Goal: Check status: Check status

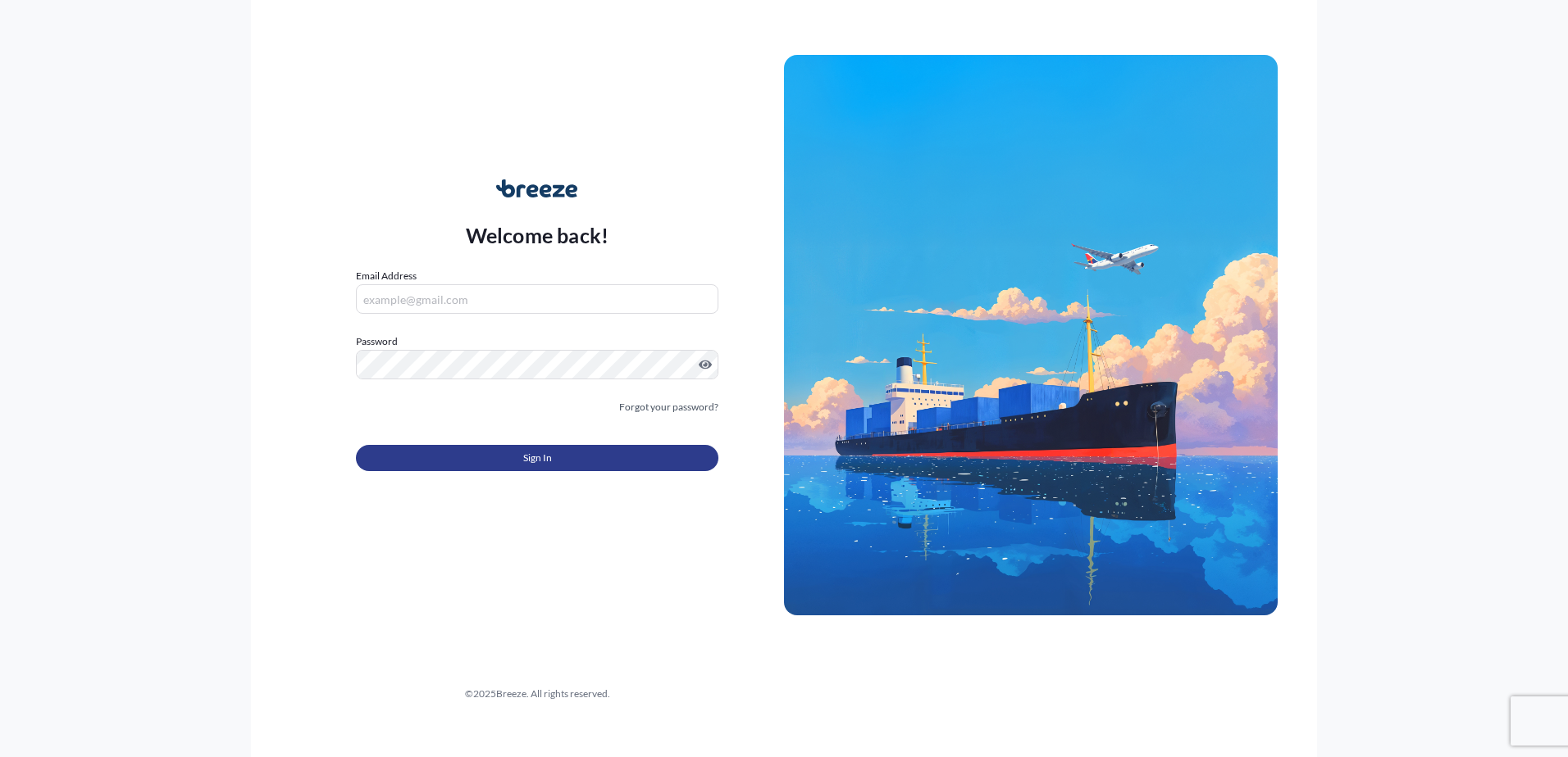
type input "[PERSON_NAME][EMAIL_ADDRESS][PERSON_NAME][DOMAIN_NAME]"
click at [466, 450] on button "Sign In" at bounding box center [537, 458] width 362 height 27
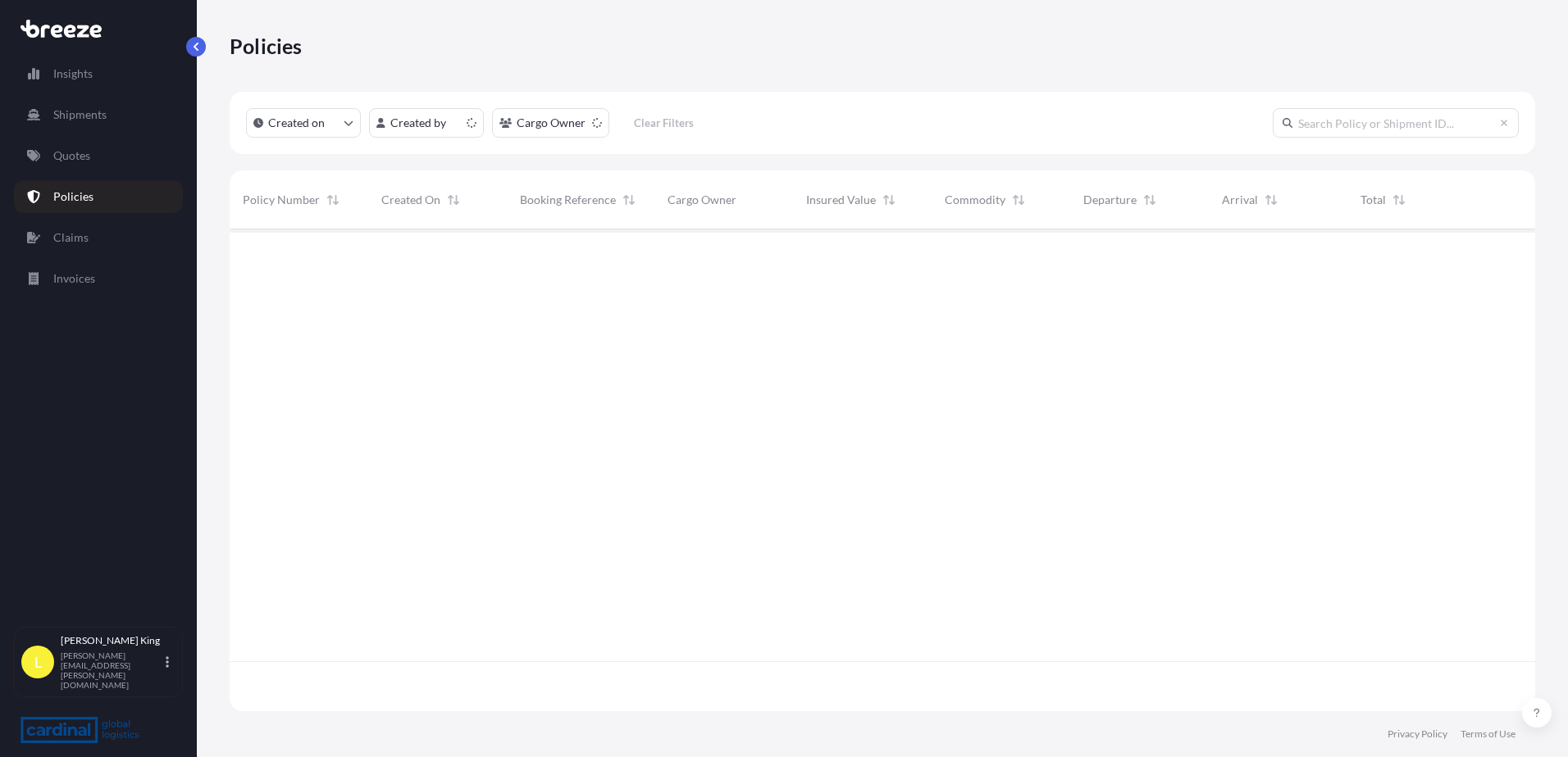
scroll to position [479, 1293]
click at [106, 182] on link "Policies" at bounding box center [98, 196] width 169 height 32
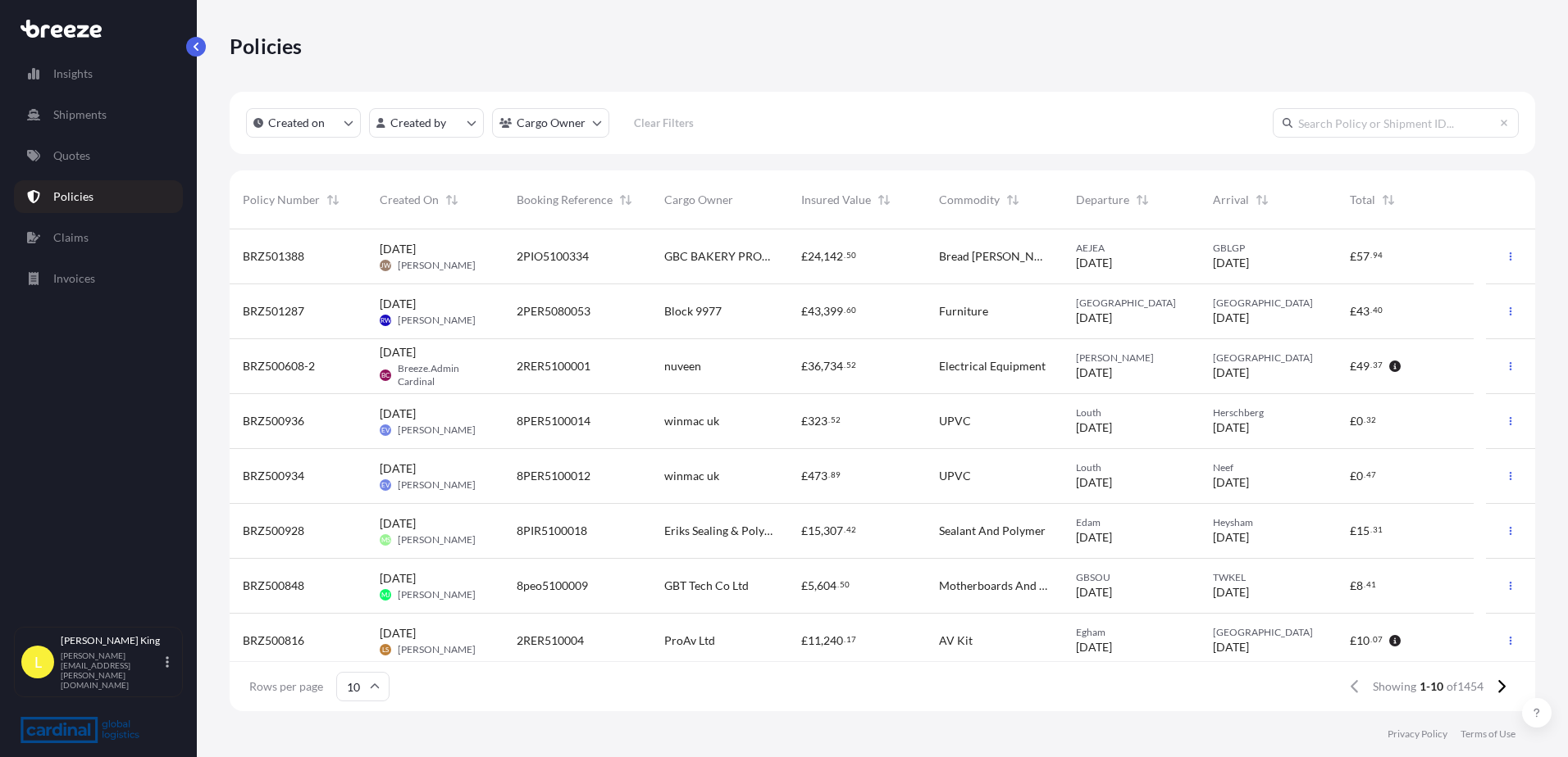
click at [466, 122] on input "text" at bounding box center [1395, 123] width 246 height 29
paste input "BRZ491754"
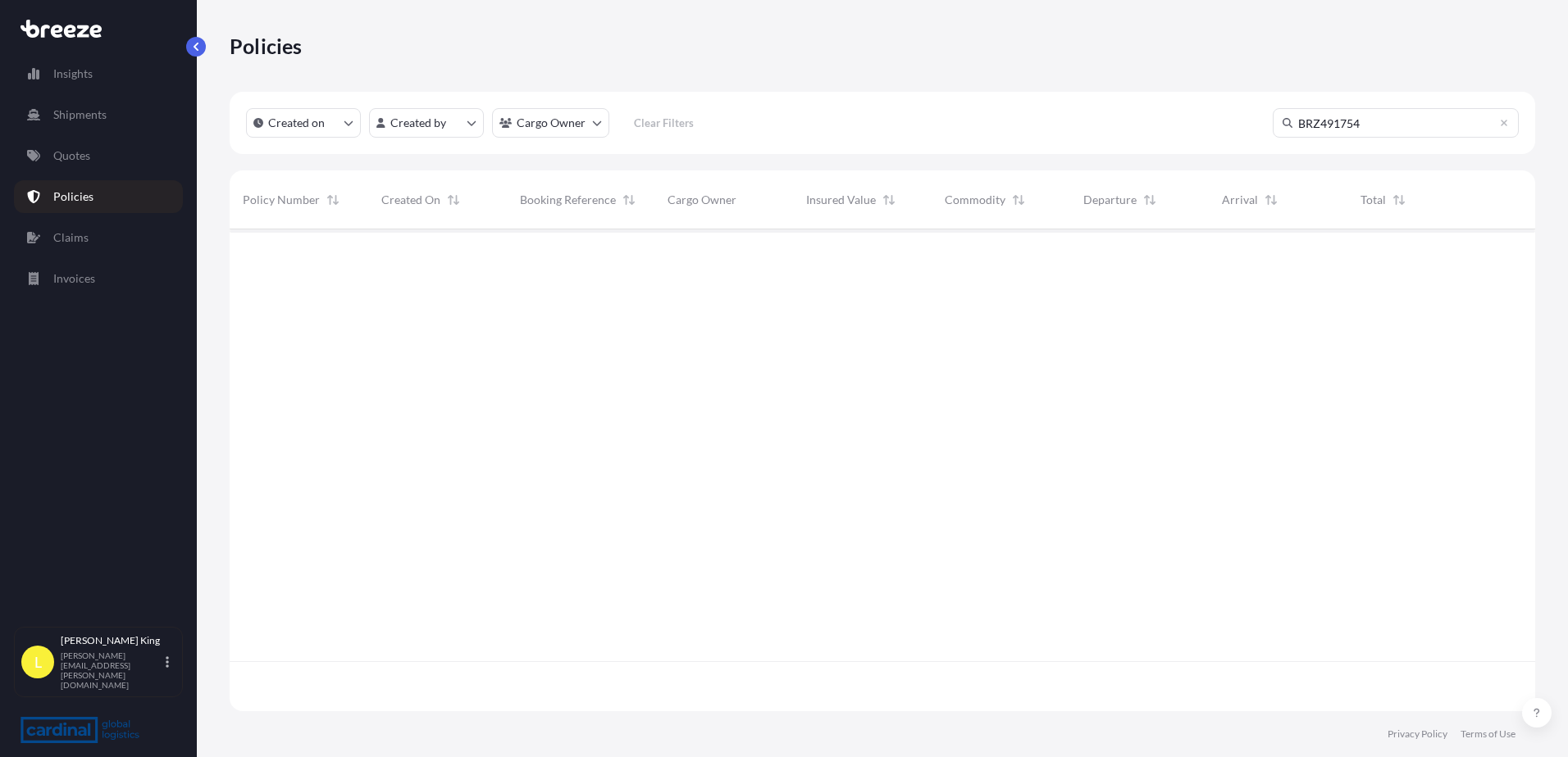
type input "BRZ491754"
click at [466, 261] on span "HLCUAMM250505500" at bounding box center [578, 257] width 119 height 17
